Goal: Information Seeking & Learning: Check status

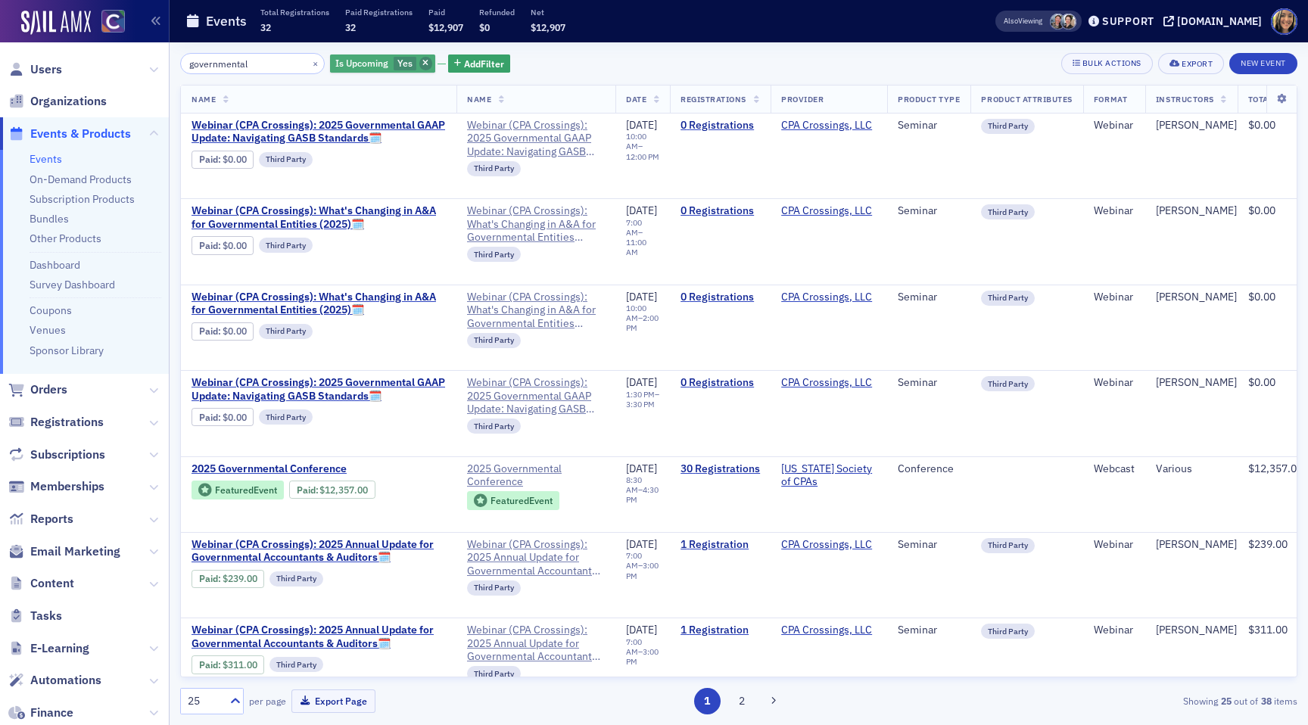
click at [419, 62] on span "button" at bounding box center [426, 64] width 14 height 14
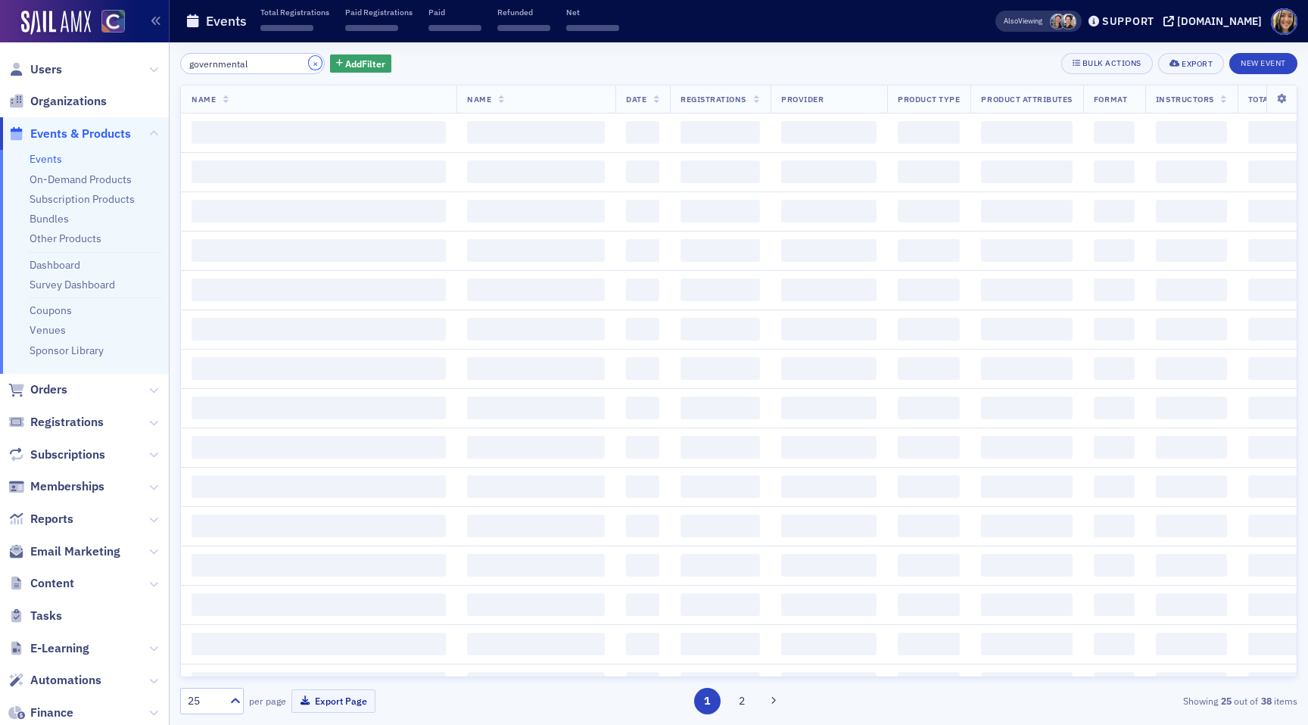
click at [309, 65] on button "×" at bounding box center [316, 63] width 14 height 14
click at [263, 64] on input "search" at bounding box center [252, 63] width 145 height 21
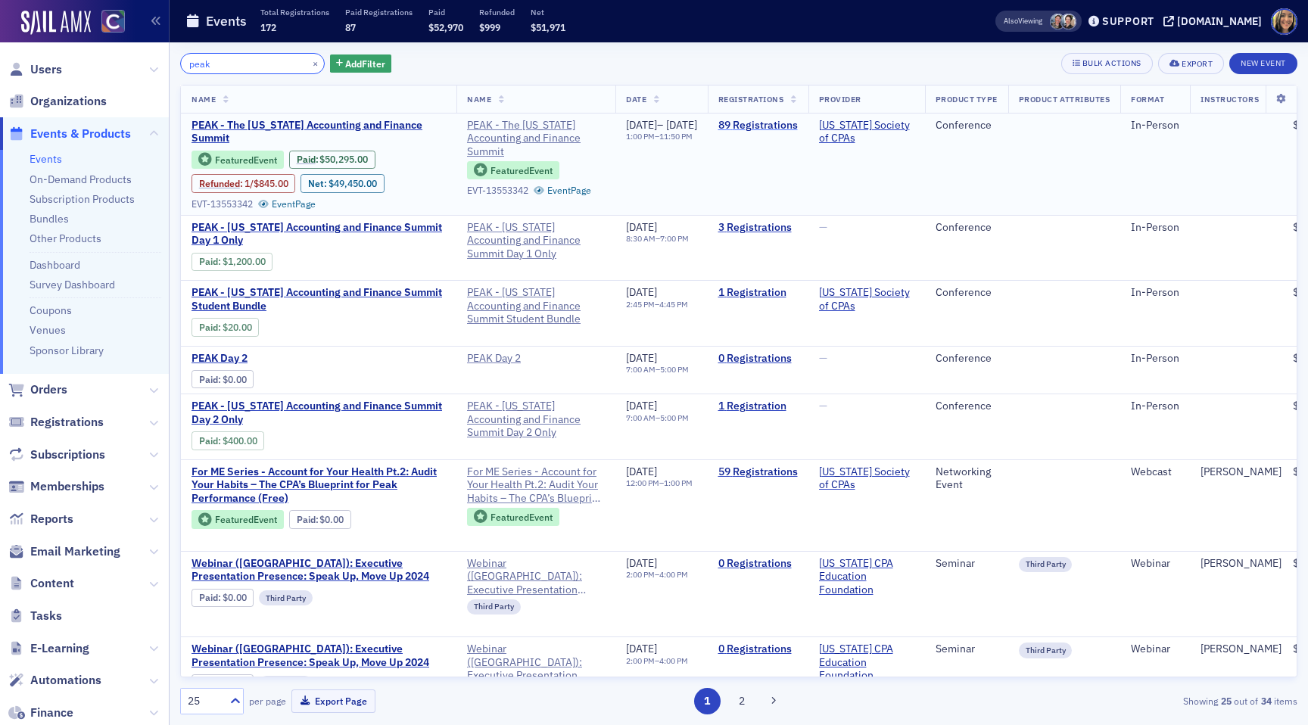
type input "peak"
click at [798, 123] on link "89 Registrations" at bounding box center [759, 126] width 80 height 14
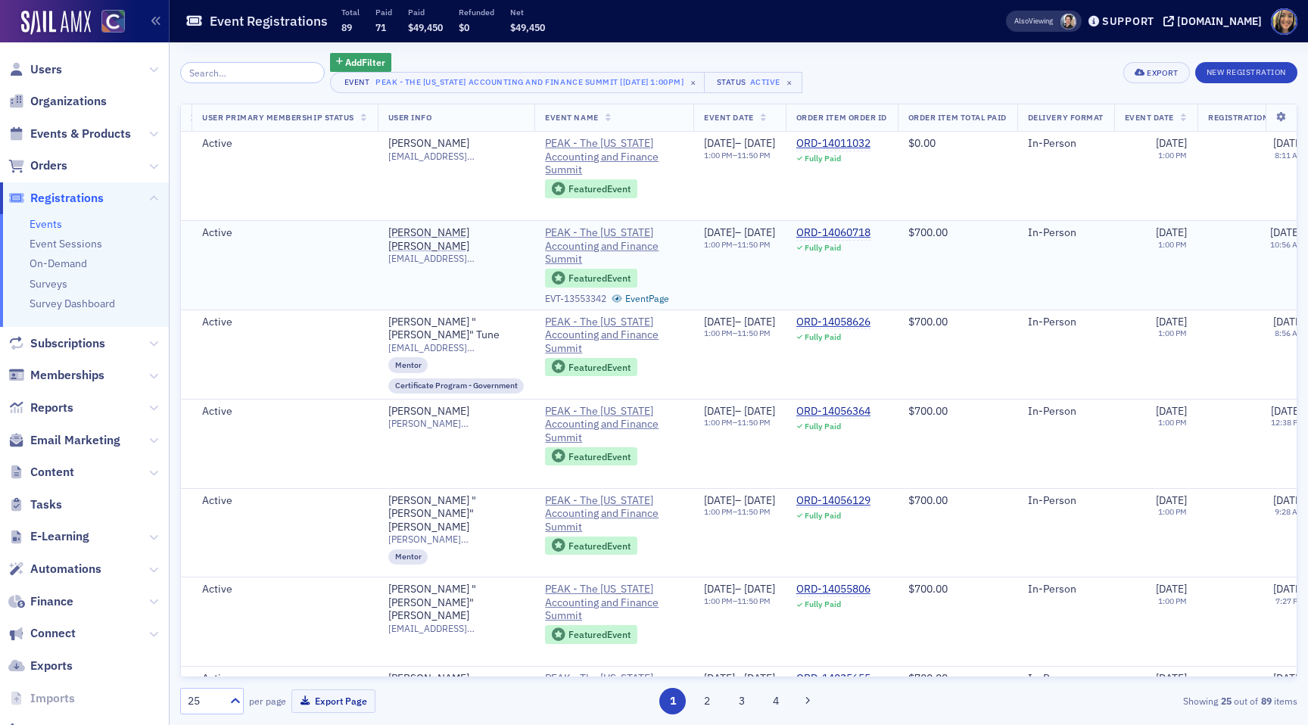
scroll to position [0, 98]
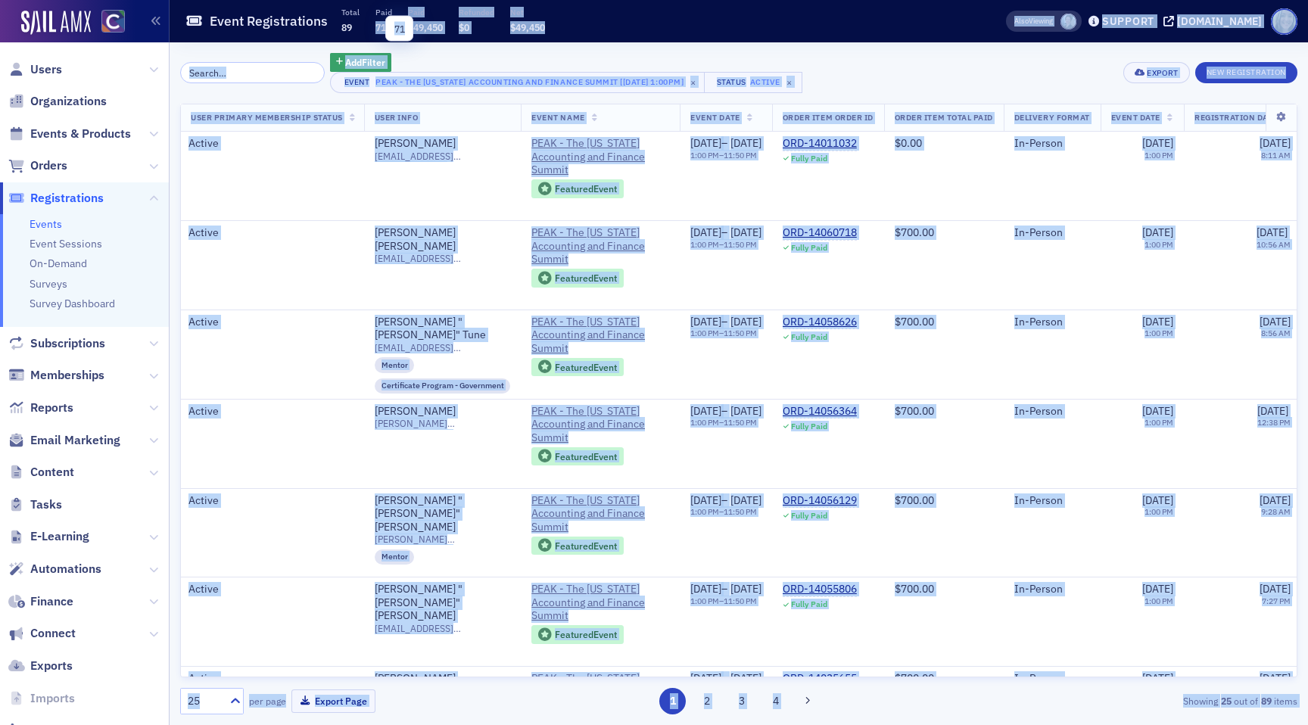
drag, startPoint x: 376, startPoint y: 24, endPoint x: 413, endPoint y: 27, distance: 37.2
click at [413, 27] on body "Users Organizations Events & Products Orders Registrations Events Event Session…" at bounding box center [654, 362] width 1308 height 725
click at [580, 27] on div "Event Registrations Total 89 Paid 71 Paid $49,450 Refunded $0 Net $49,450" at bounding box center [572, 22] width 773 height 40
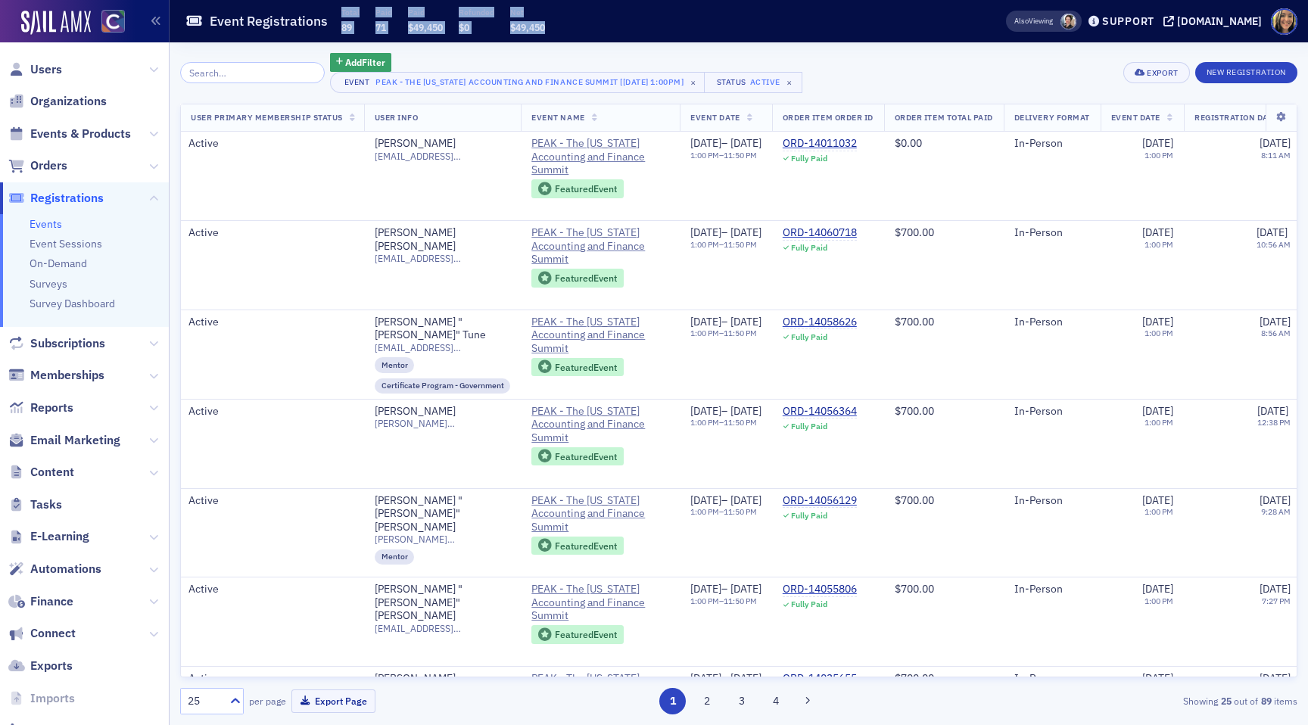
drag, startPoint x: 580, startPoint y: 27, endPoint x: 340, endPoint y: 9, distance: 240.7
click at [340, 9] on div "Event Registrations Total 89 Paid 71 Paid $49,450 Refunded $0 Net $49,450" at bounding box center [572, 22] width 773 height 40
click at [488, 42] on div "Add Filter Event PEAK - The Colorado Accounting and Finance Summit [11/11/2025 …" at bounding box center [739, 383] width 1118 height 683
click at [55, 68] on span "Users" at bounding box center [46, 69] width 32 height 17
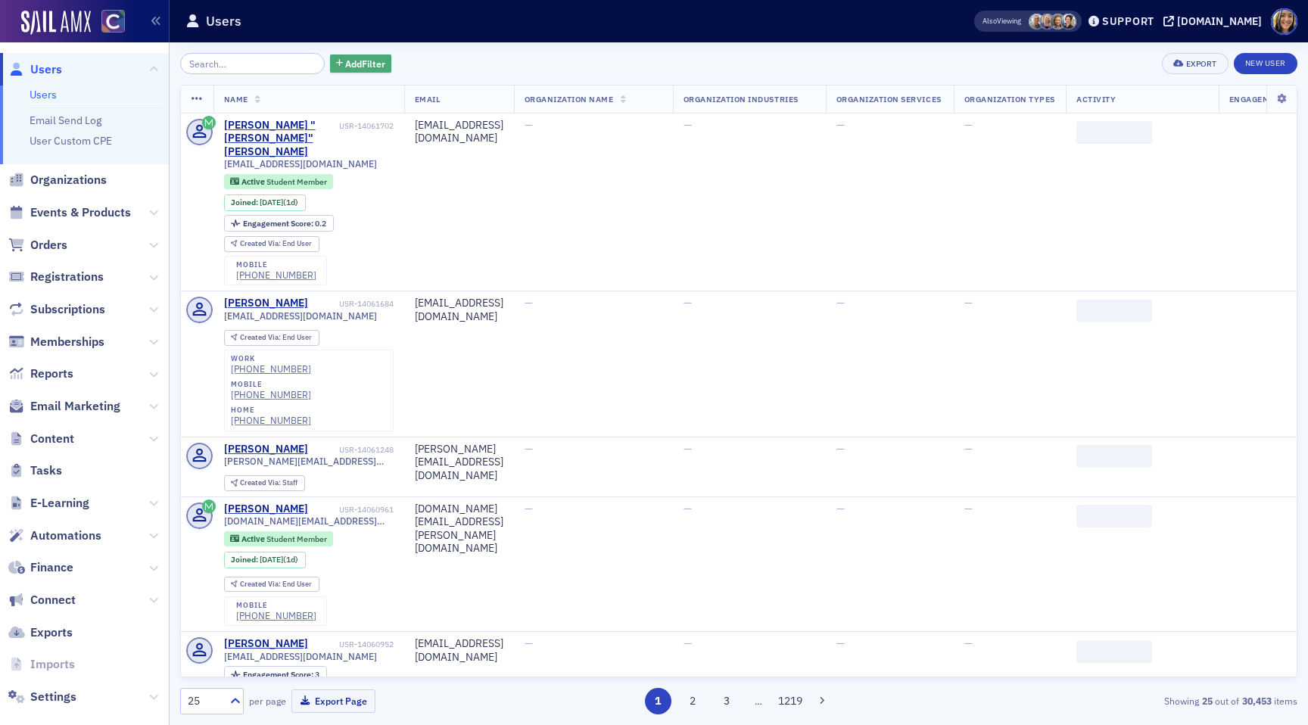
click at [345, 56] on button "Add Filter" at bounding box center [361, 64] width 62 height 19
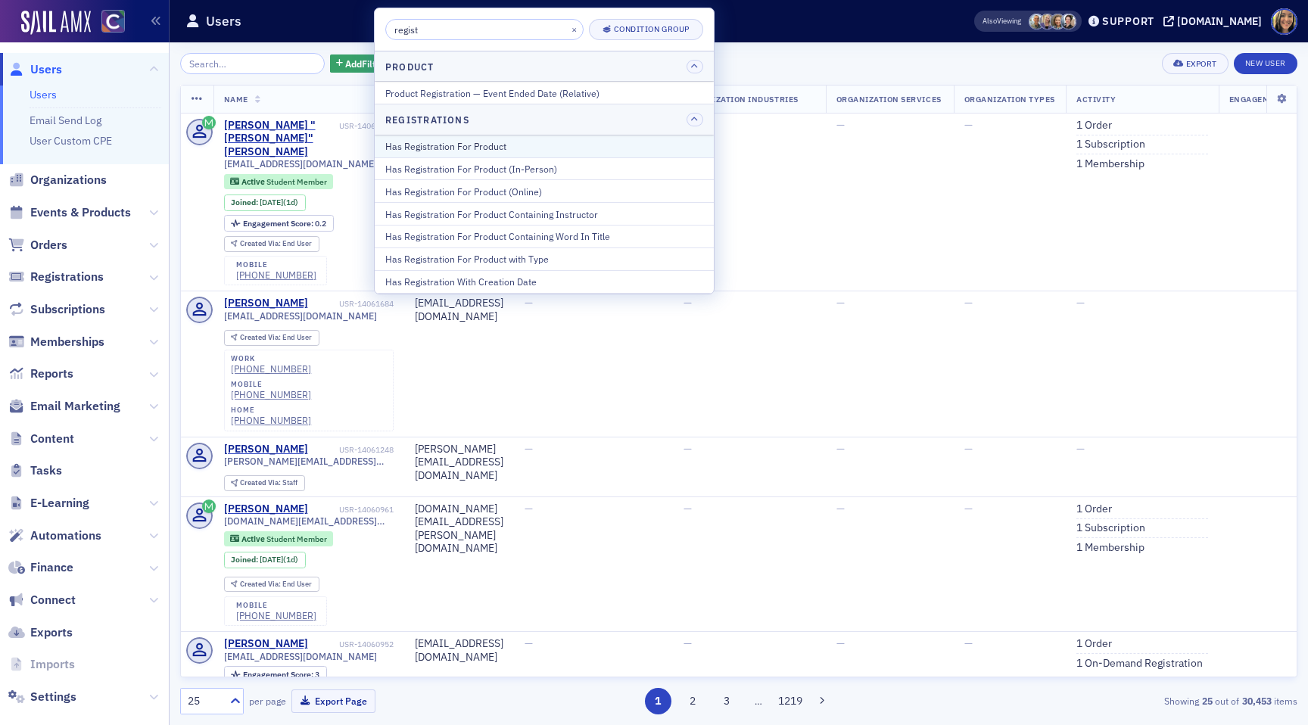
type input "regist"
click at [483, 145] on div "Has Registration For Product" at bounding box center [544, 146] width 318 height 14
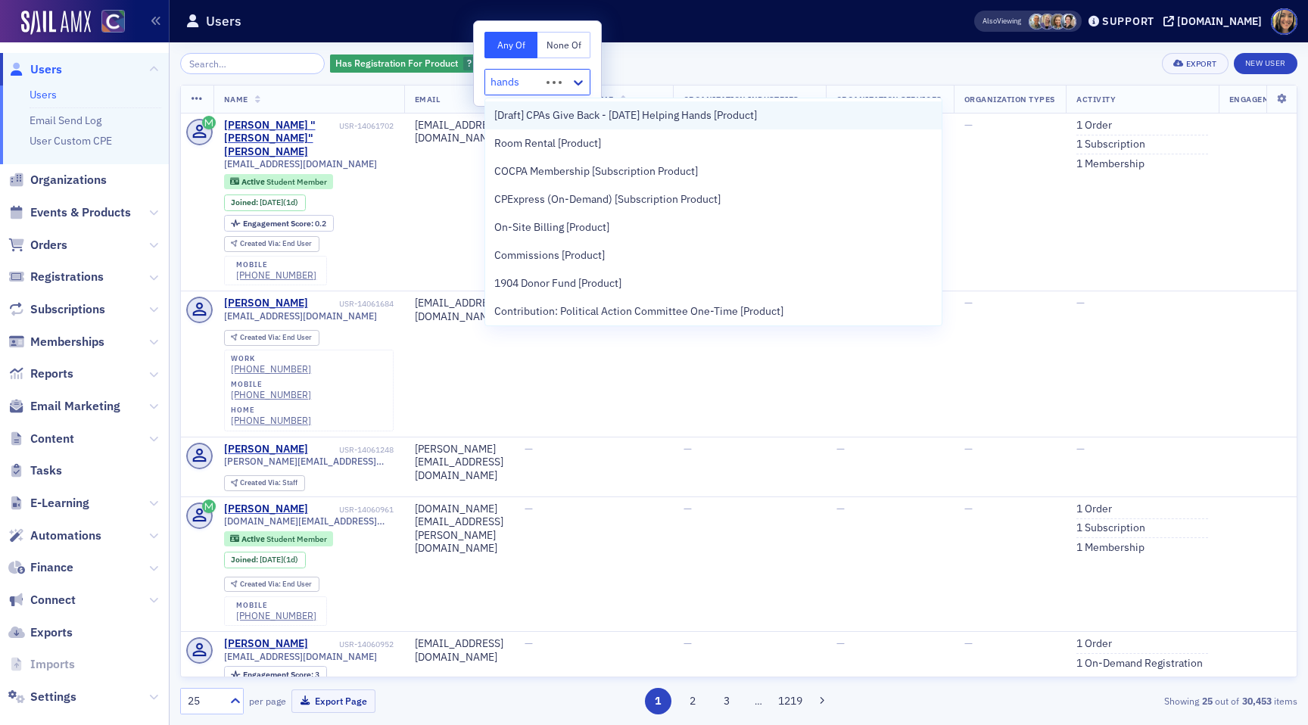
type input "hands"
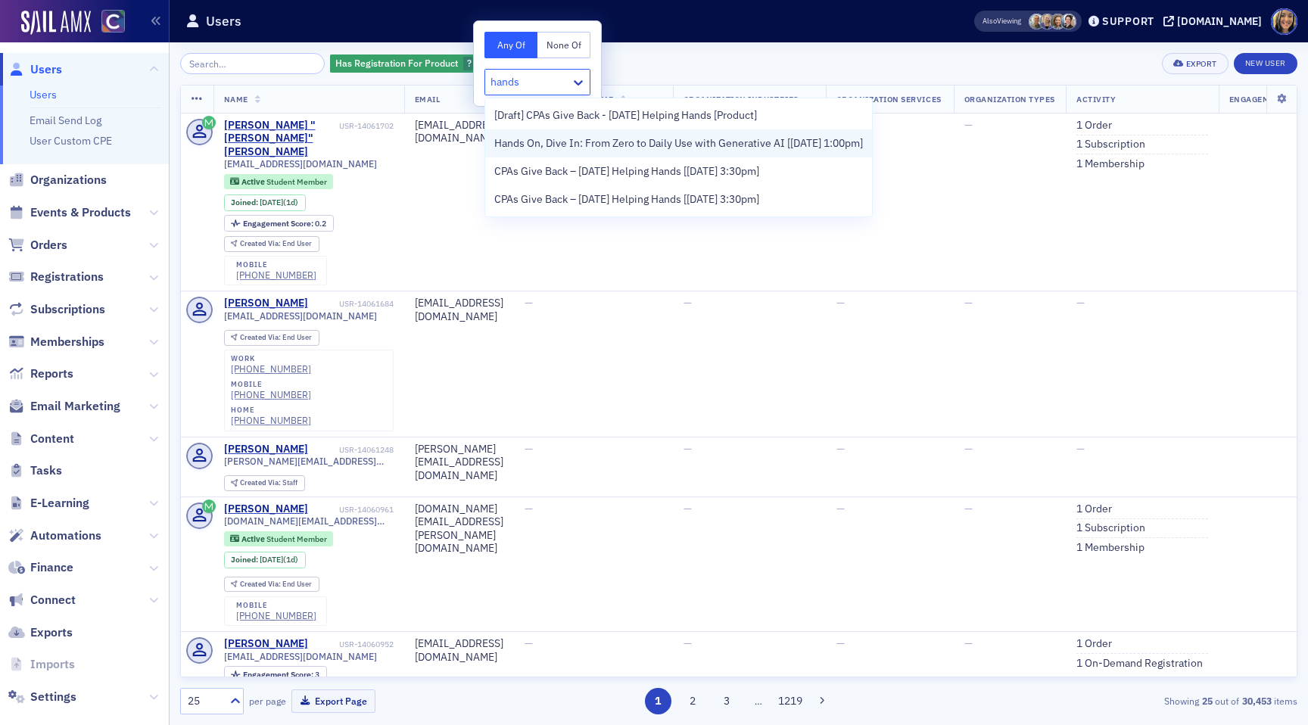
click at [560, 147] on span "Hands On, Dive In: From Zero to Daily Use with Generative AI [11/11/2025 1:00pm]" at bounding box center [678, 144] width 369 height 16
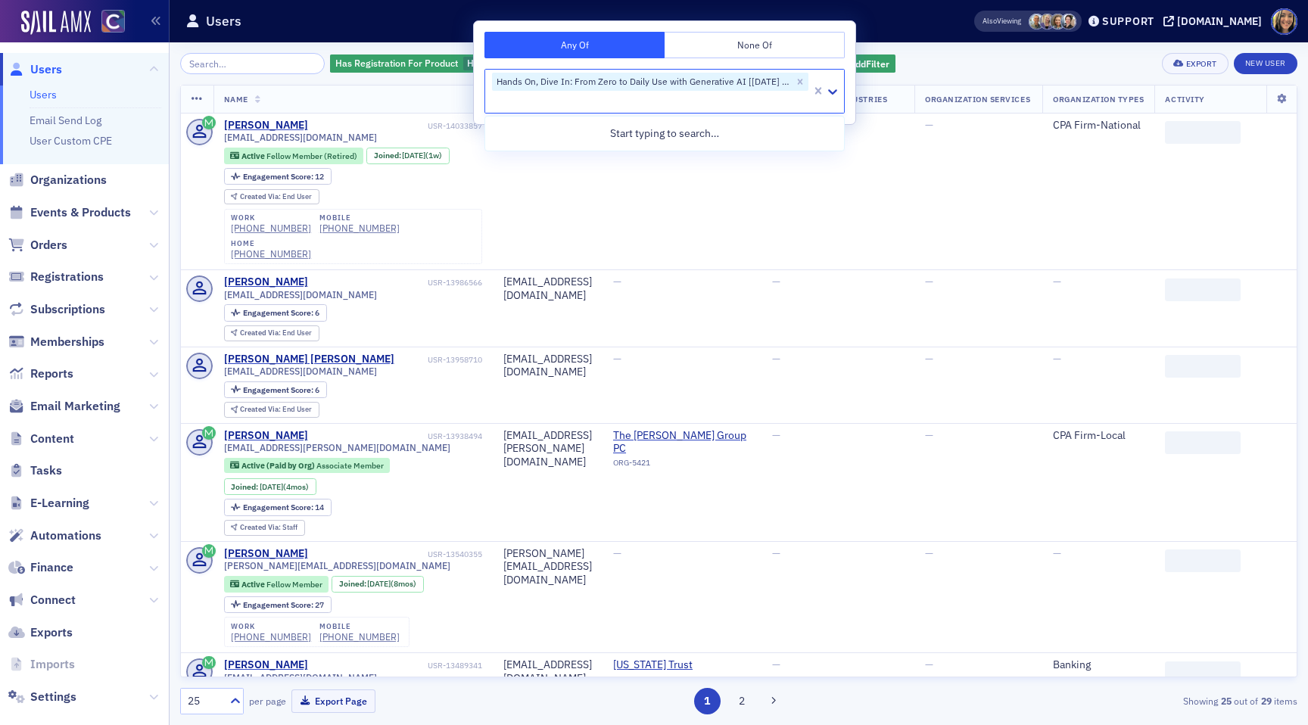
click at [416, 87] on th "Name" at bounding box center [354, 100] width 280 height 28
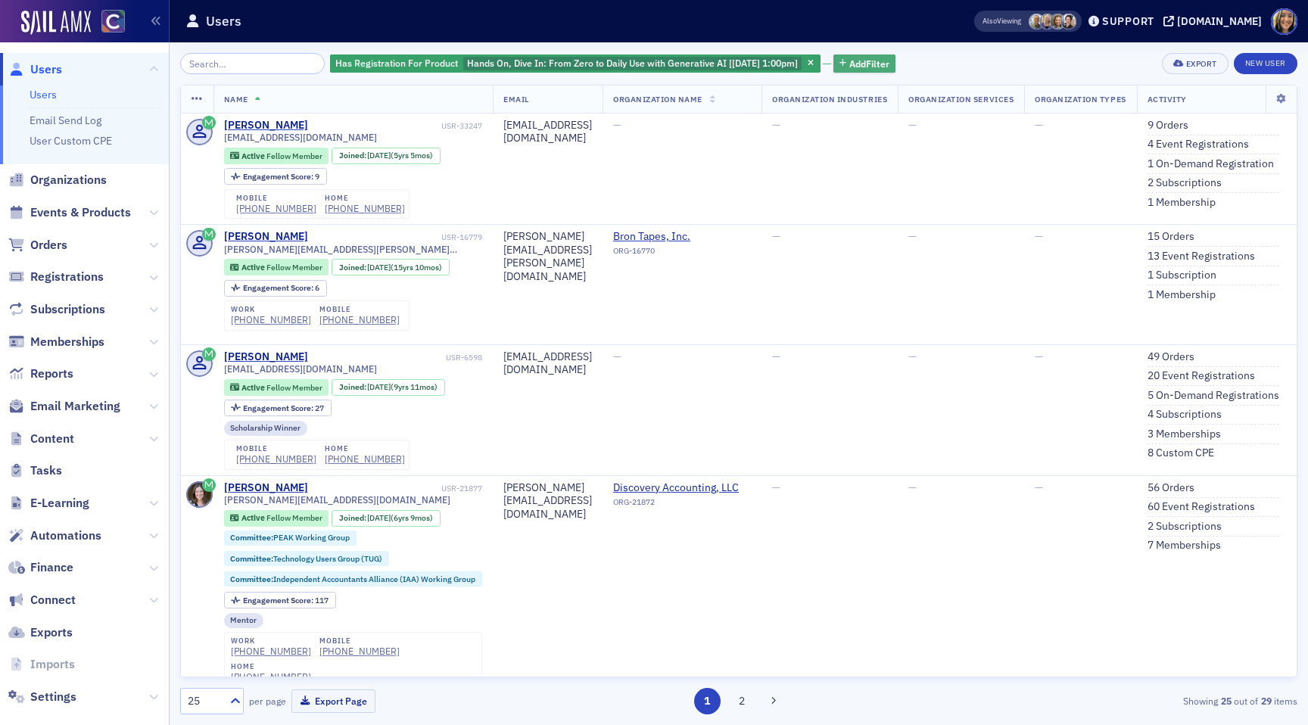
click at [875, 65] on span "Add Filter" at bounding box center [870, 64] width 40 height 14
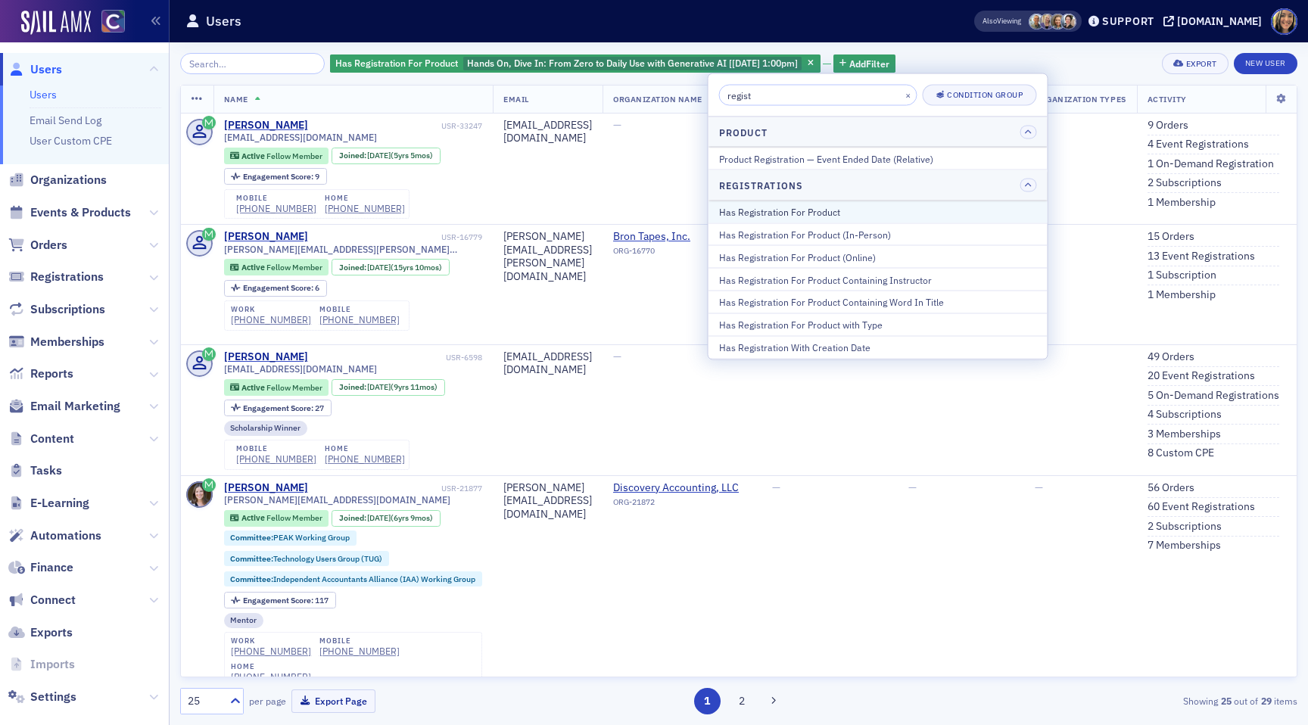
click at [786, 211] on div "Has Registration For Product" at bounding box center [878, 211] width 318 height 14
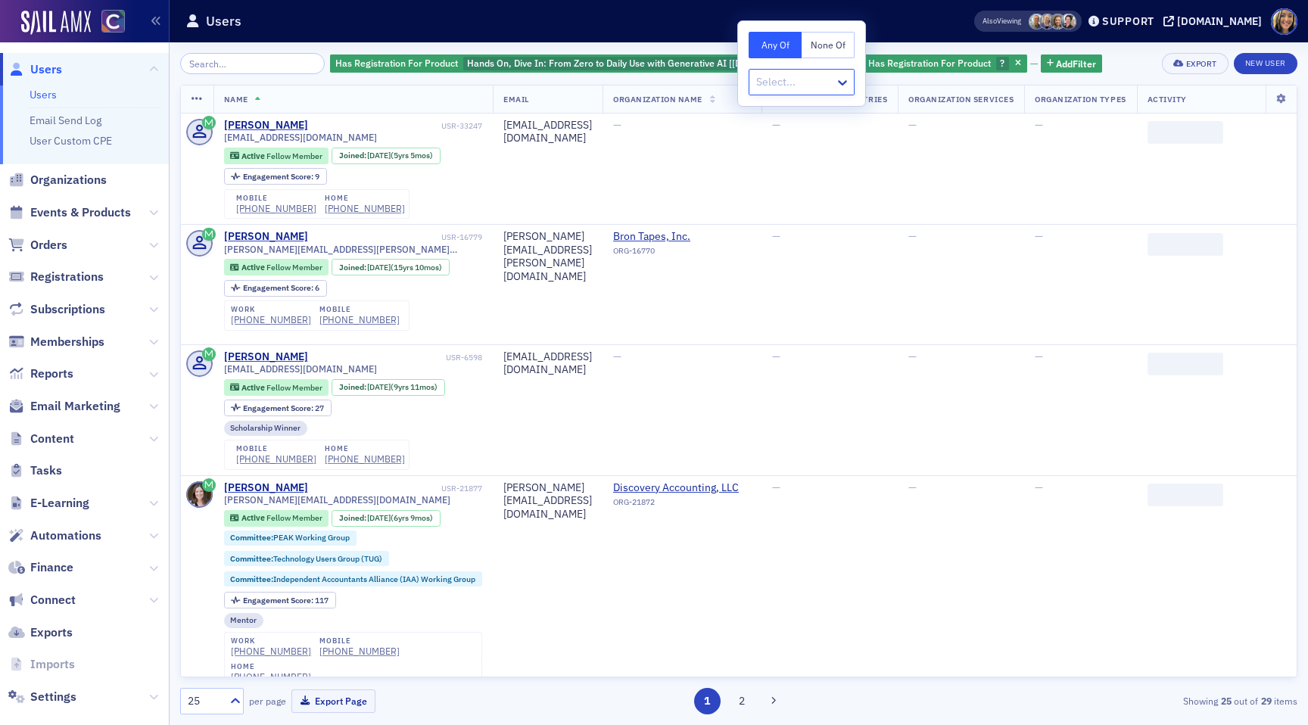
click at [816, 42] on button "None Of" at bounding box center [828, 45] width 53 height 27
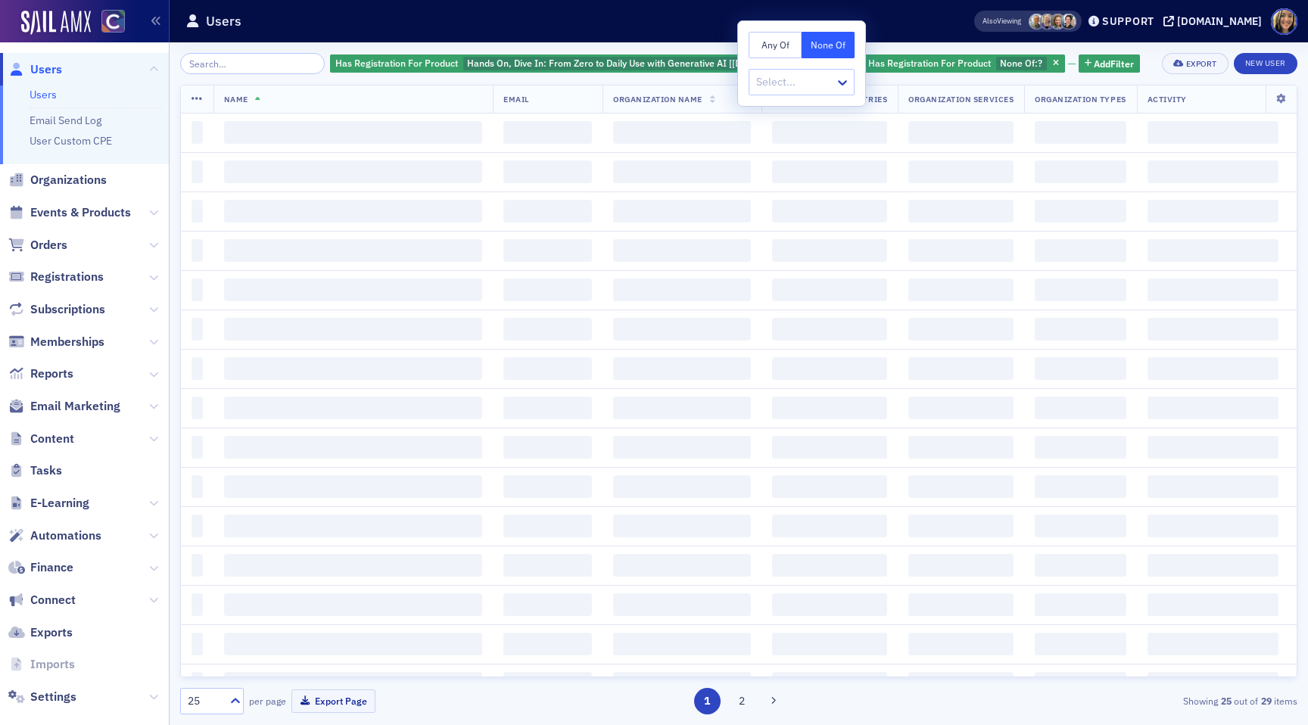
click at [787, 77] on div at bounding box center [794, 82] width 79 height 19
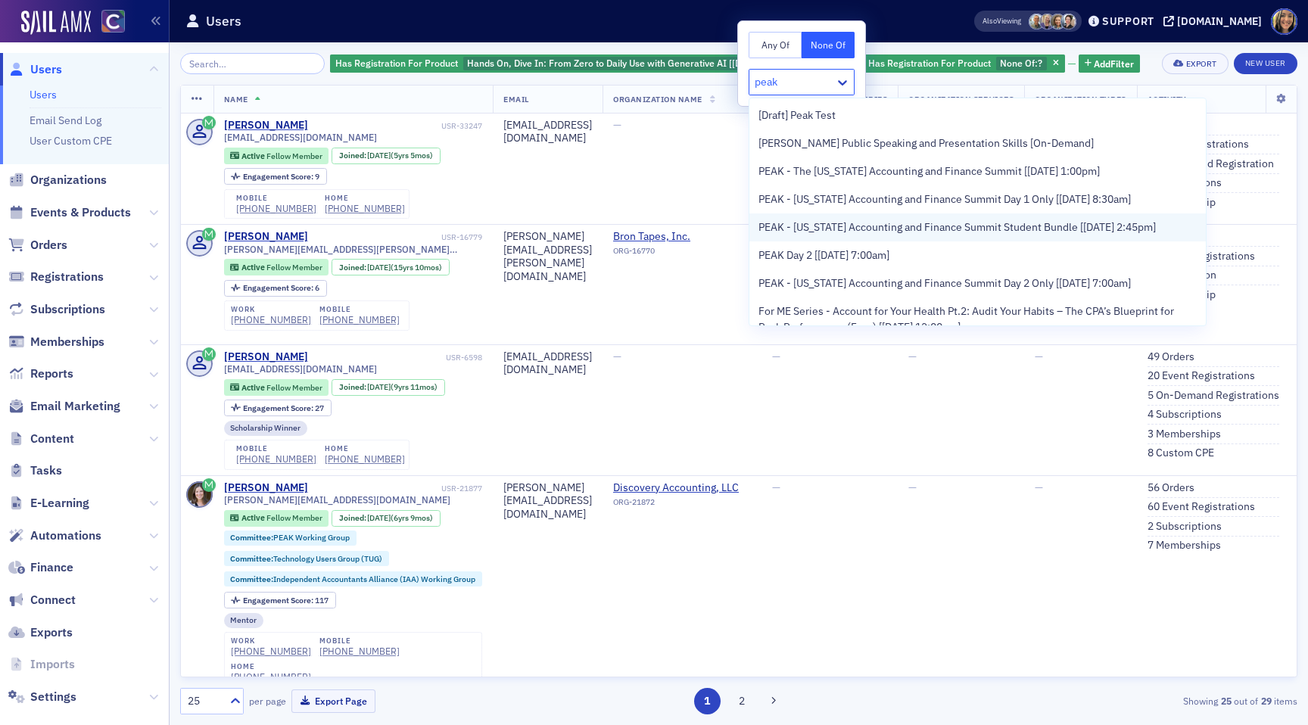
type input "peak"
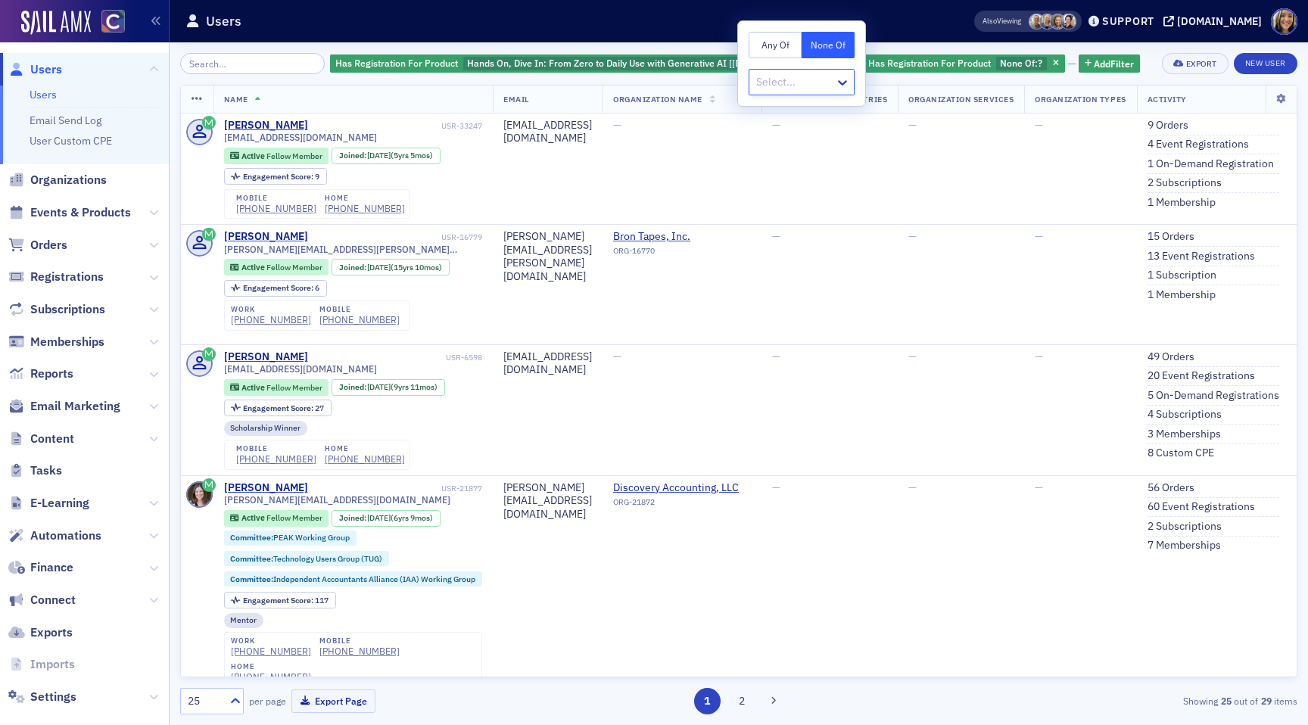
click at [788, 83] on div at bounding box center [794, 82] width 79 height 19
click at [777, 81] on div at bounding box center [794, 82] width 79 height 19
type input "peak"
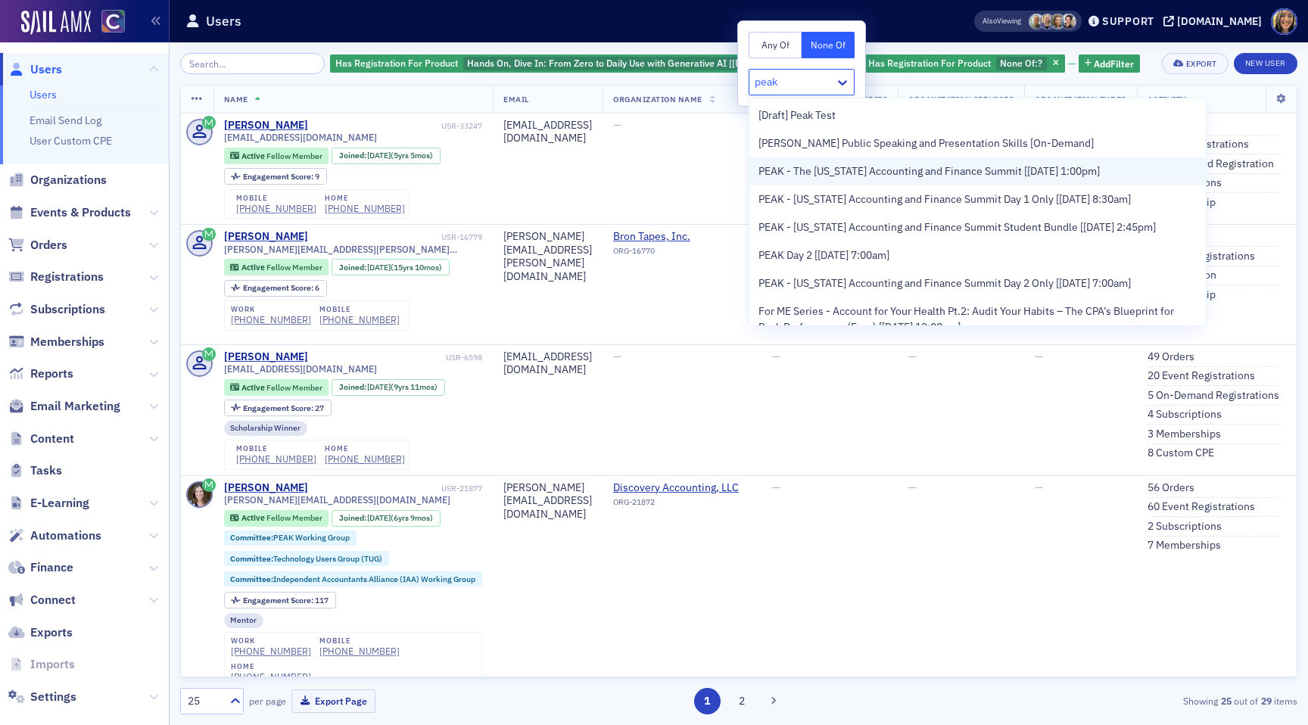
click at [897, 173] on span "PEAK - The Colorado Accounting and Finance Summit [11/11/2025 1:00pm]" at bounding box center [930, 172] width 342 height 16
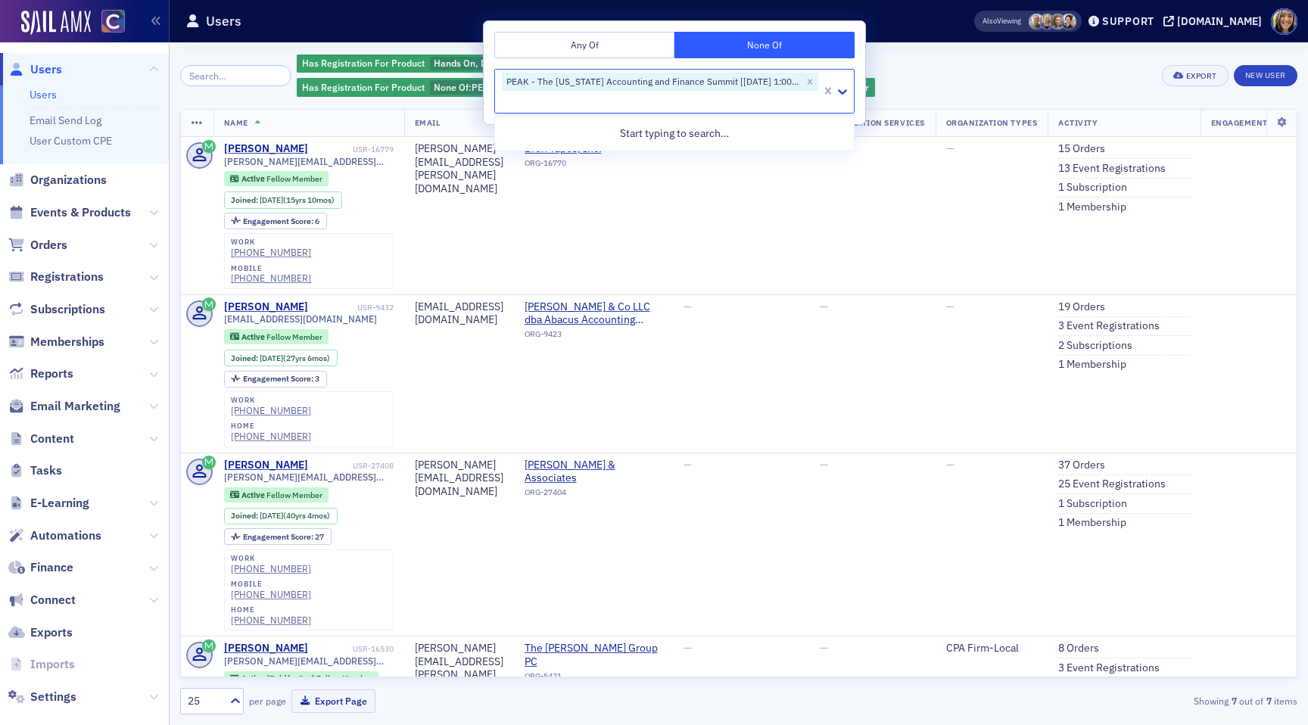
click at [951, 65] on div "Has Registration For Product Hands On, Dive In: From Zero to Daily Use with Gen…" at bounding box center [725, 75] width 856 height 45
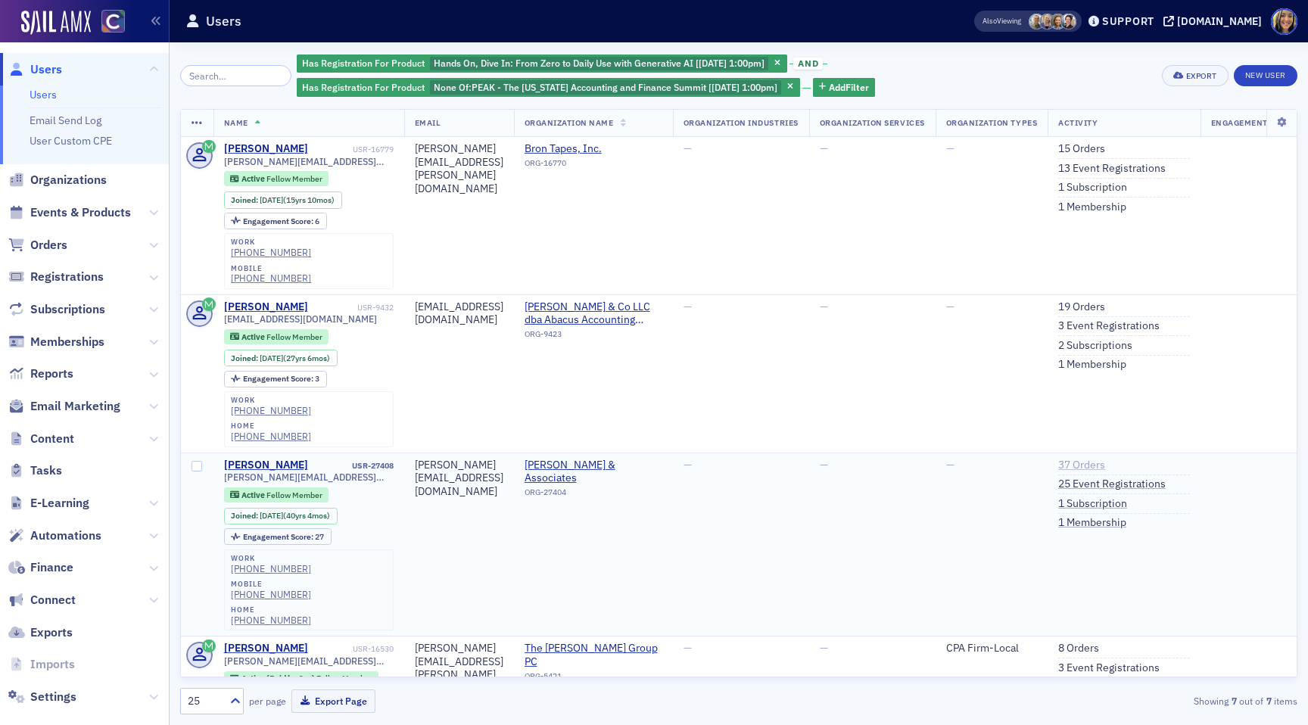
click at [1106, 459] on link "37 Orders" at bounding box center [1082, 466] width 47 height 14
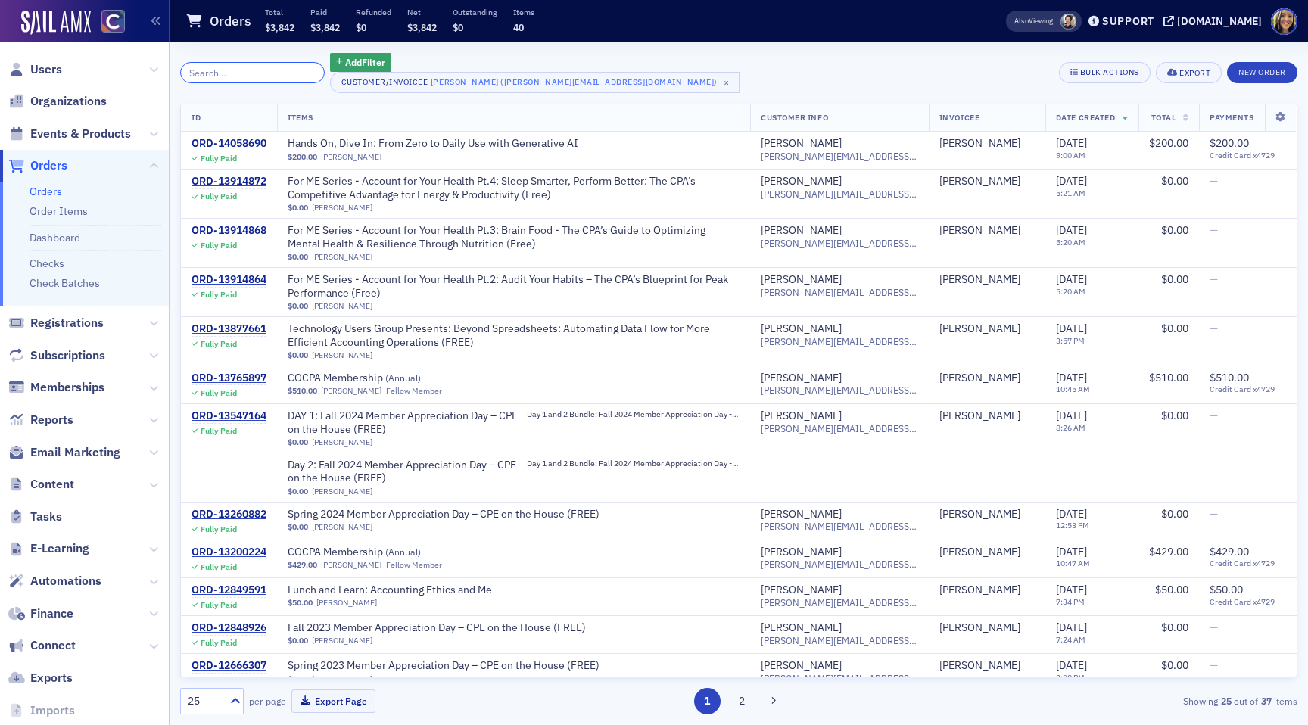
click at [242, 70] on input "search" at bounding box center [252, 72] width 145 height 21
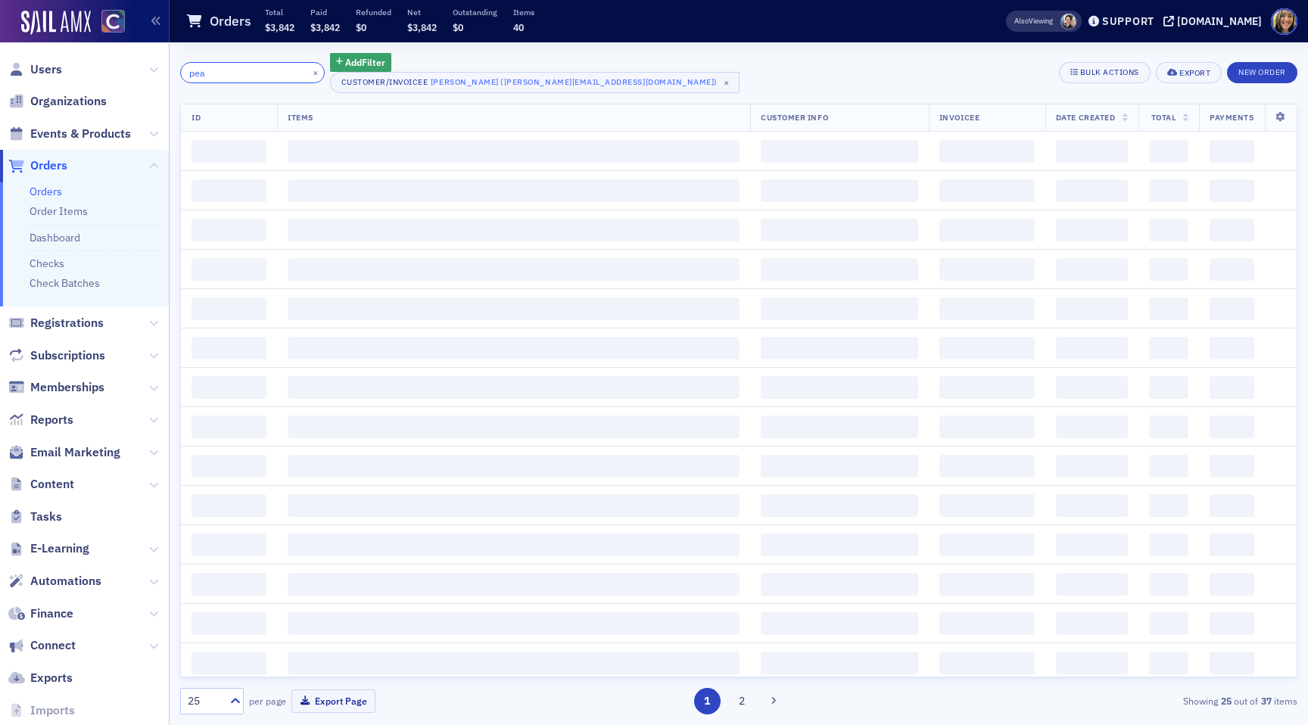
type input "peak"
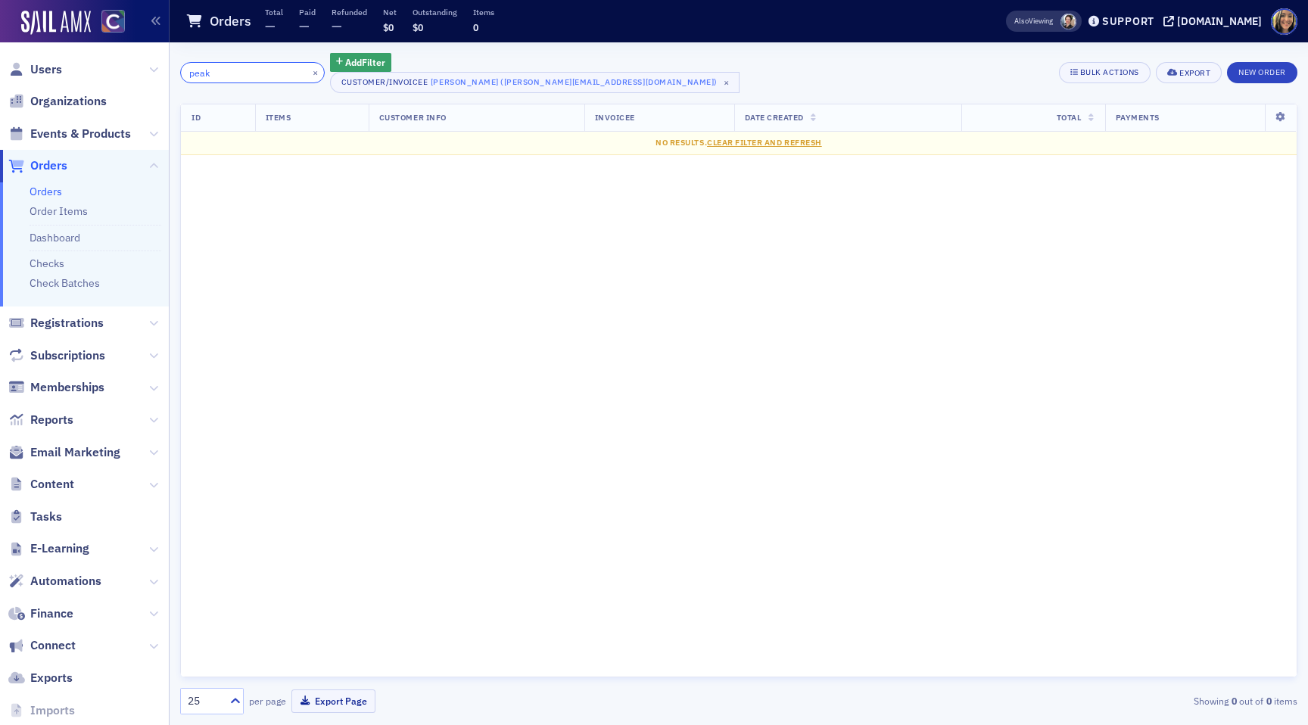
click at [269, 73] on input "peak" at bounding box center [252, 72] width 145 height 21
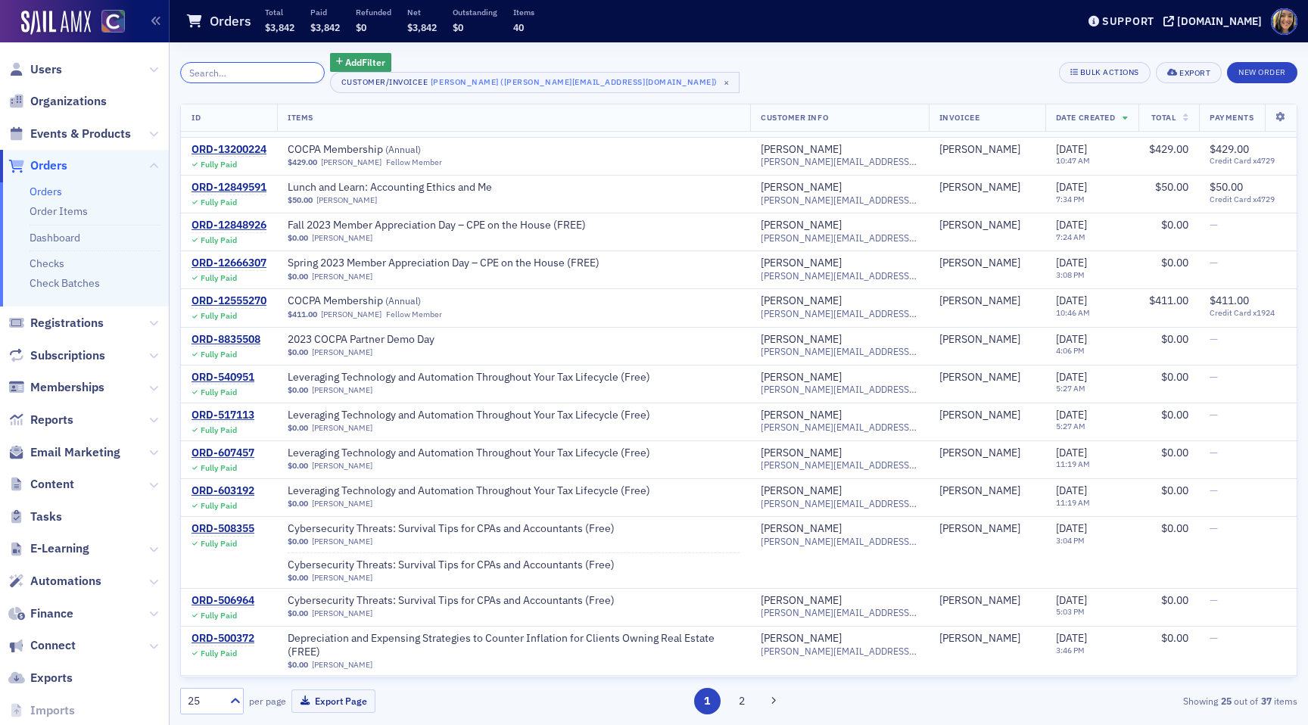
scroll to position [405, 0]
click at [86, 448] on span "Email Marketing" at bounding box center [75, 452] width 90 height 17
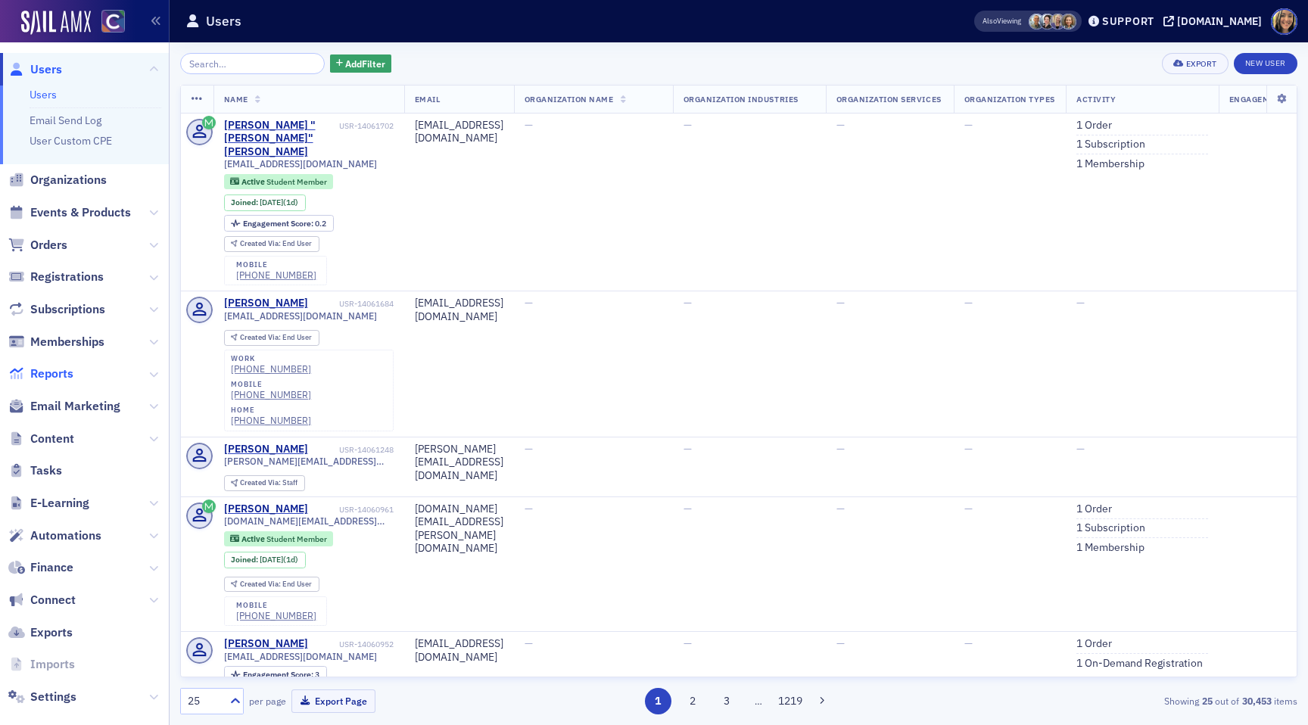
click at [70, 370] on span "Reports" at bounding box center [51, 374] width 43 height 17
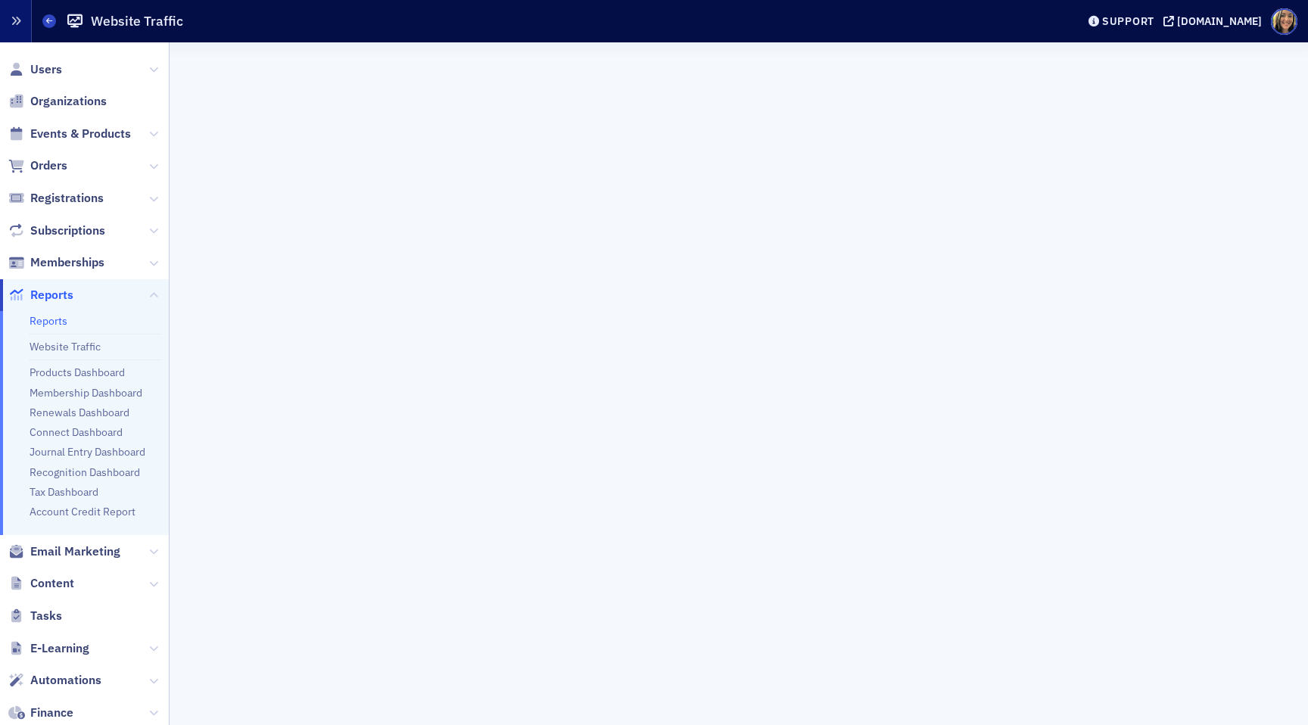
click at [11, 17] on icon "button" at bounding box center [16, 21] width 11 height 11
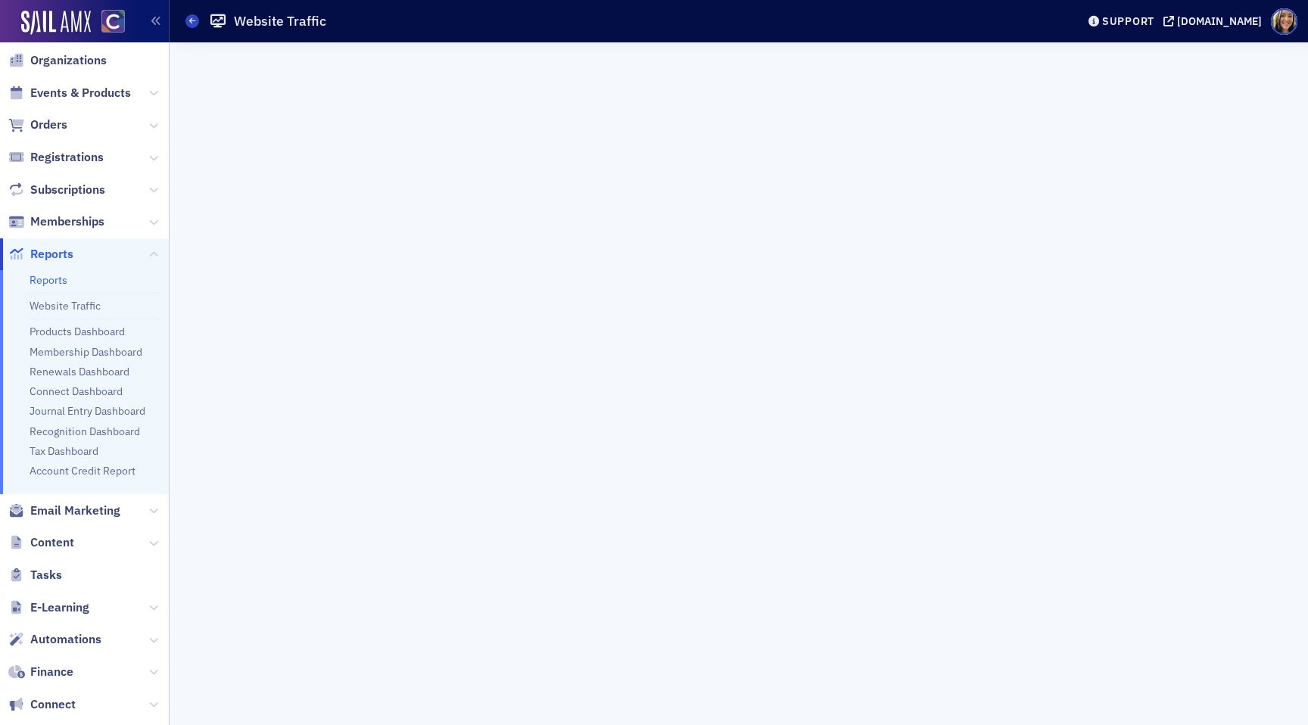
scroll to position [56, 0]
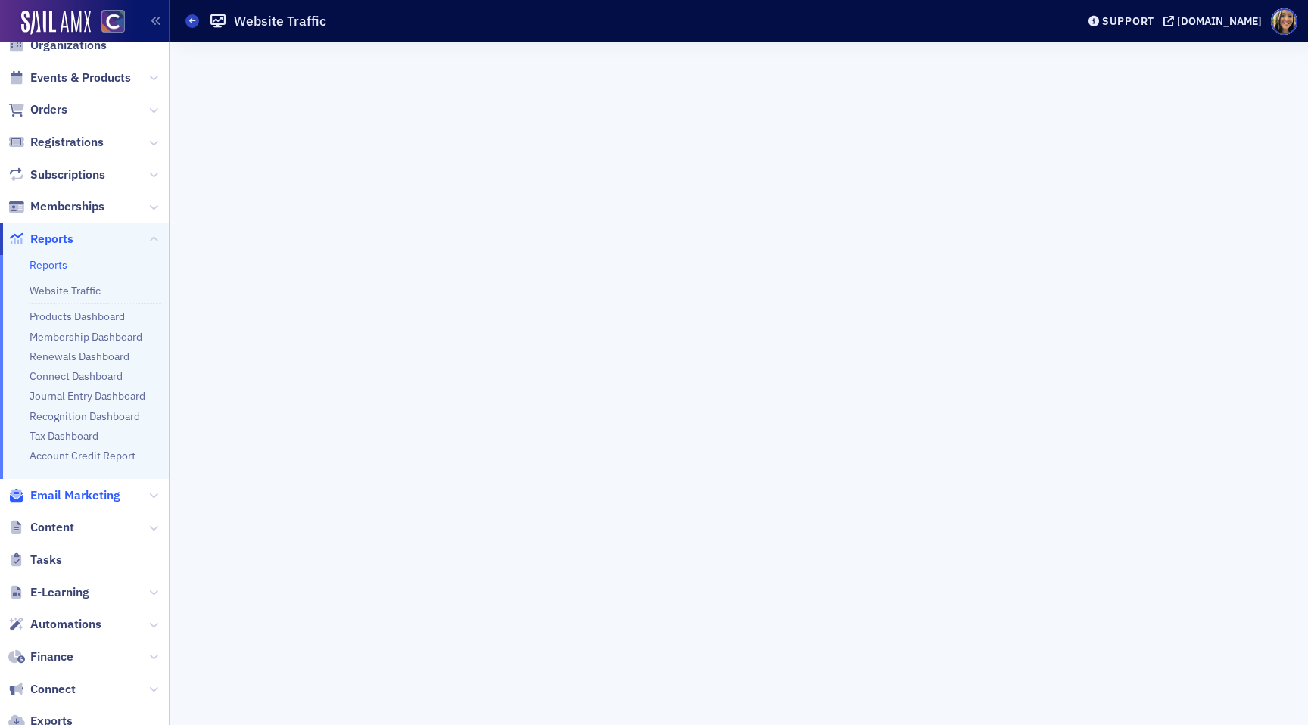
click at [67, 501] on span "Email Marketing" at bounding box center [75, 496] width 90 height 17
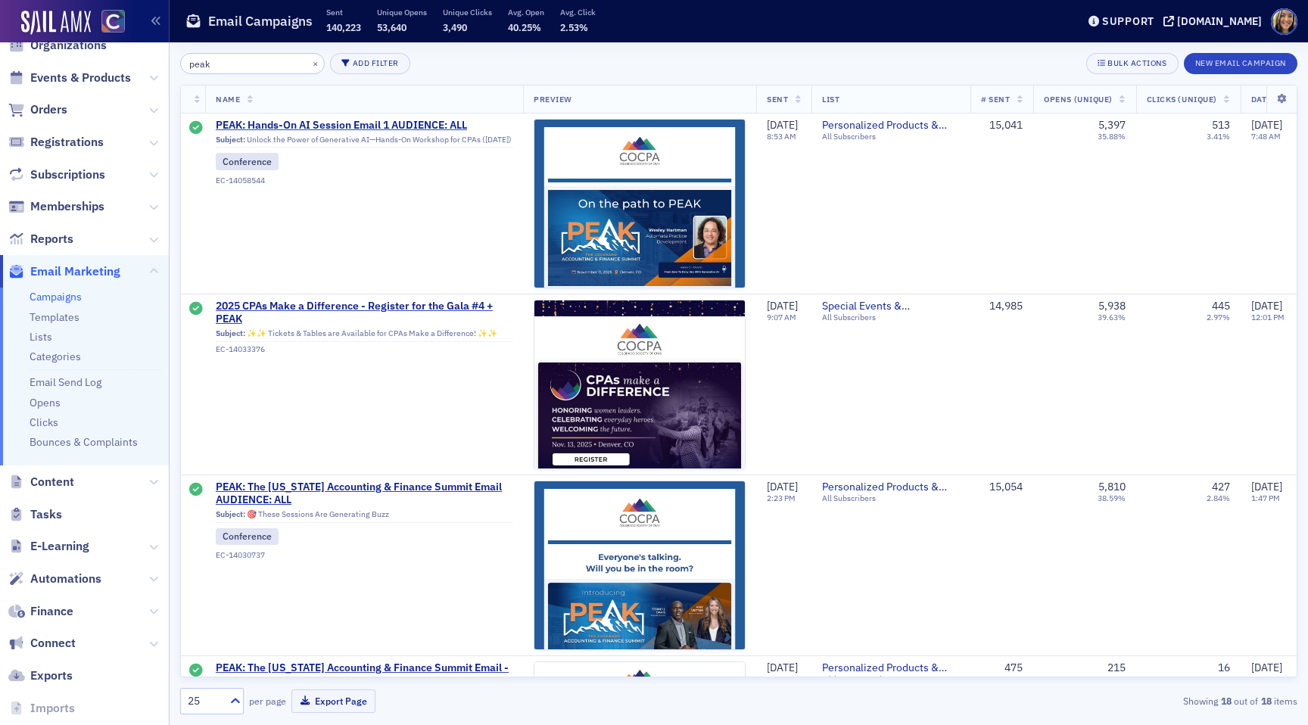
type input "peak"
